Goal: Understand process/instructions: Learn about a topic

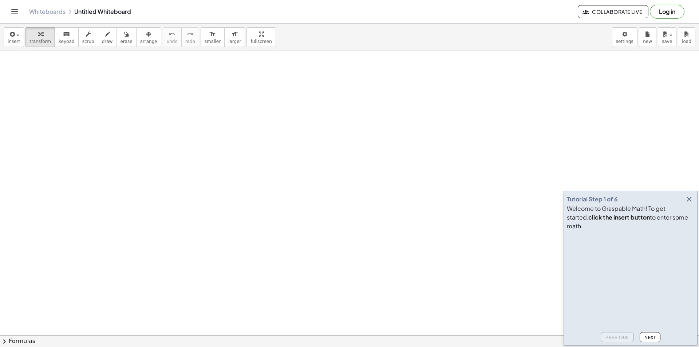
click at [651, 342] on div "Tutorial Step 1 of 6 Welcome to Graspable Math! To get started, click the inser…" at bounding box center [631, 268] width 134 height 155
click at [646, 337] on span "Next" at bounding box center [650, 337] width 11 height 5
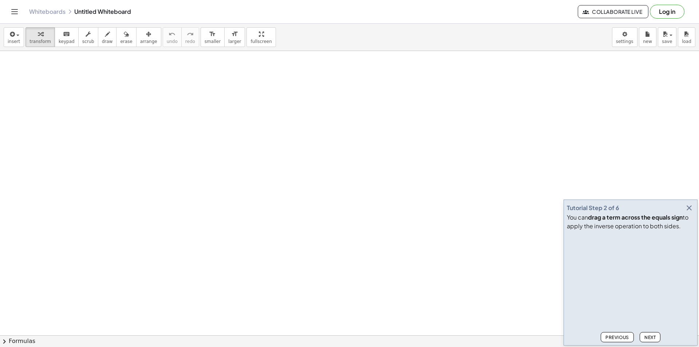
click at [646, 337] on span "Next" at bounding box center [650, 337] width 11 height 5
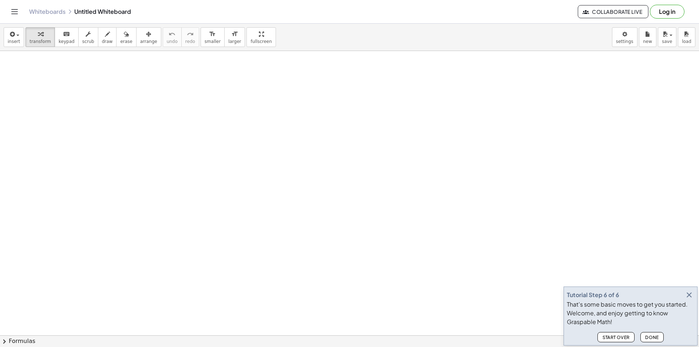
click at [102, 42] on span "draw" at bounding box center [107, 41] width 11 height 5
drag, startPoint x: 105, startPoint y: 93, endPoint x: 181, endPoint y: 92, distance: 75.7
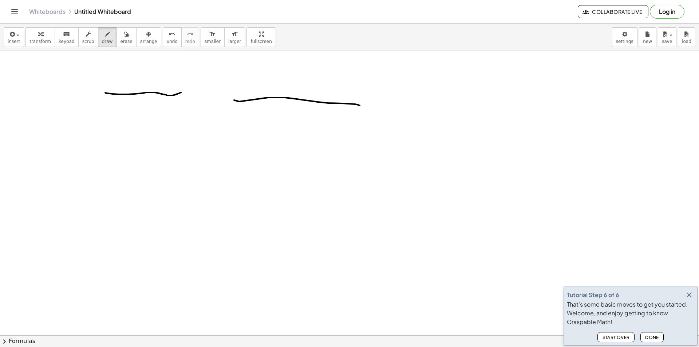
drag, startPoint x: 234, startPoint y: 100, endPoint x: 360, endPoint y: 106, distance: 125.7
click at [40, 35] on icon "button" at bounding box center [40, 34] width 5 height 9
